Goal: Find specific page/section: Find specific page/section

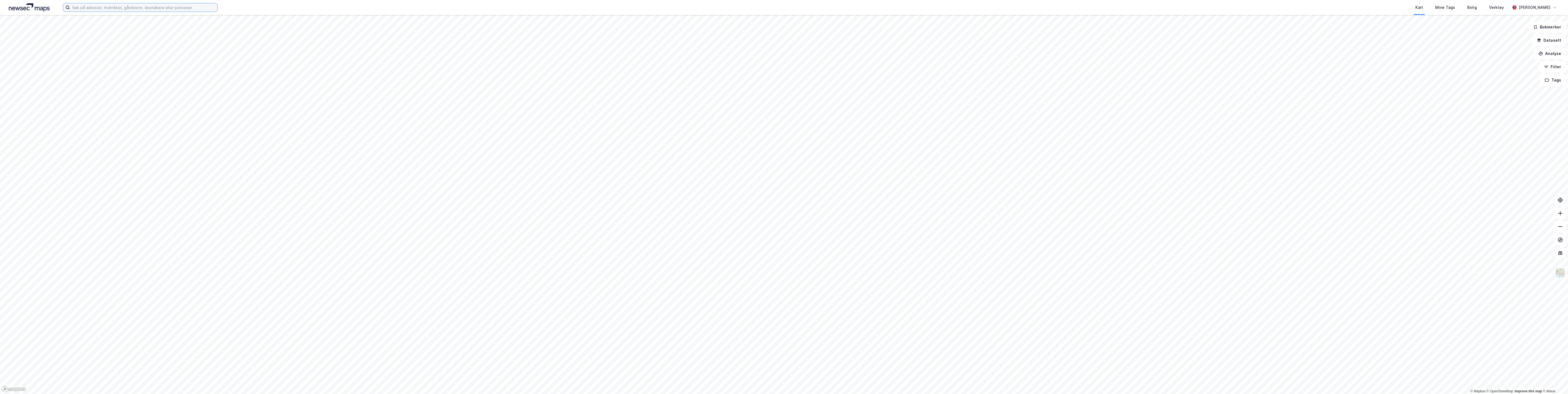
click at [104, 9] on input at bounding box center [144, 7] width 147 height 9
type input "81/947"
click at [142, 33] on span "Eiendom • 3205-81-947-0-0" at bounding box center [146, 32] width 47 height 4
